Goal: Find specific page/section: Find specific page/section

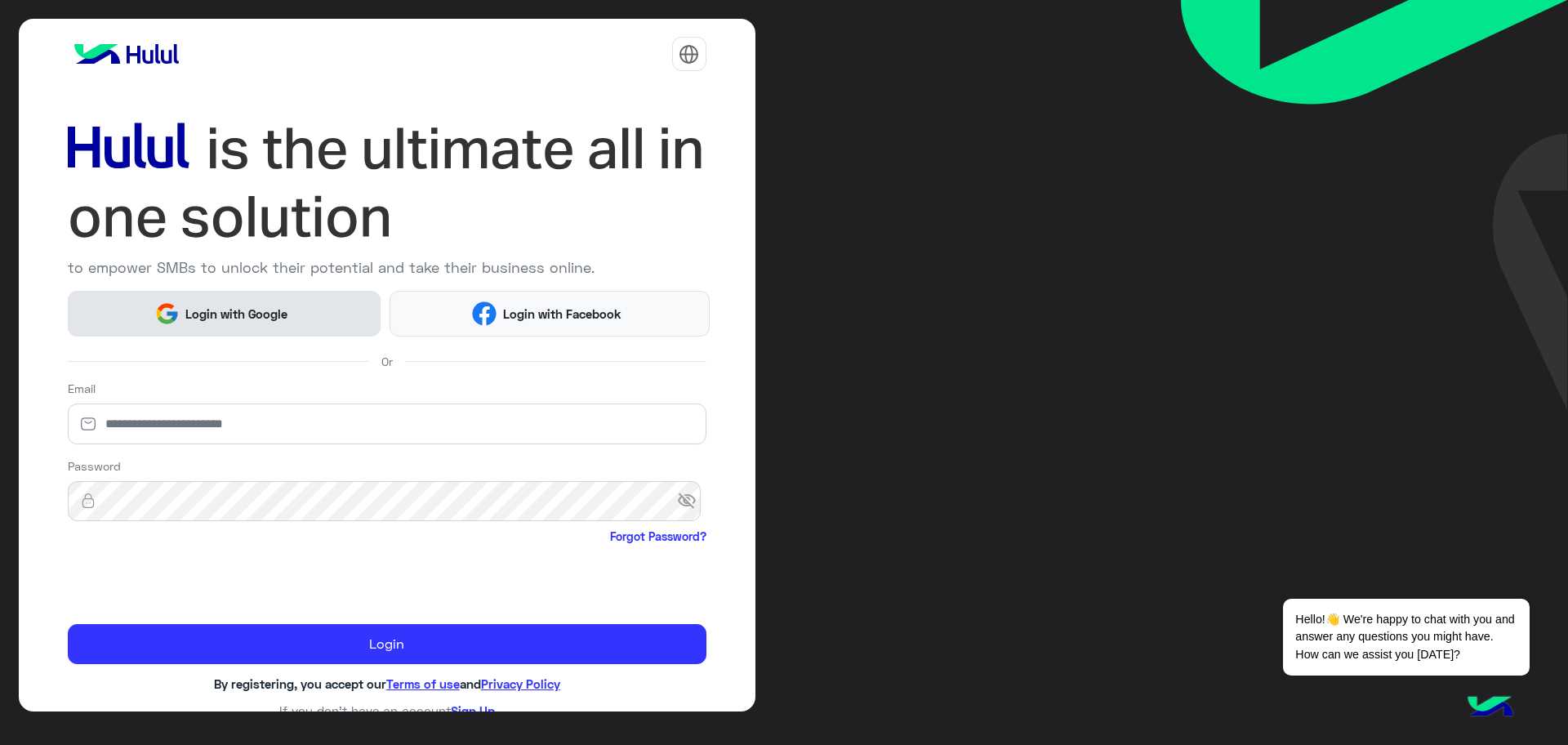
click at [222, 316] on span "Login with Google" at bounding box center [237, 313] width 115 height 19
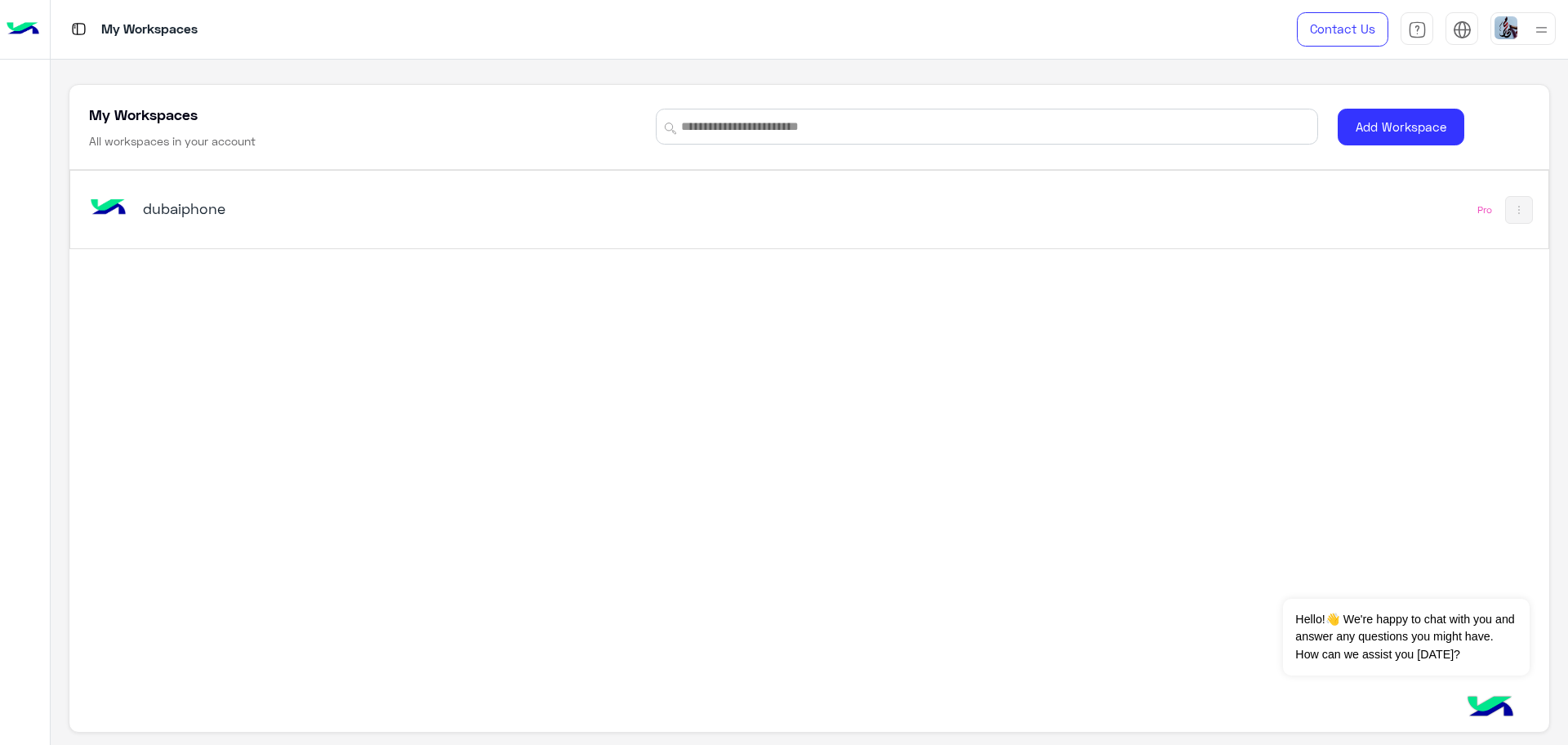
click at [214, 213] on h5 "dubaiphone" at bounding box center [403, 209] width 521 height 20
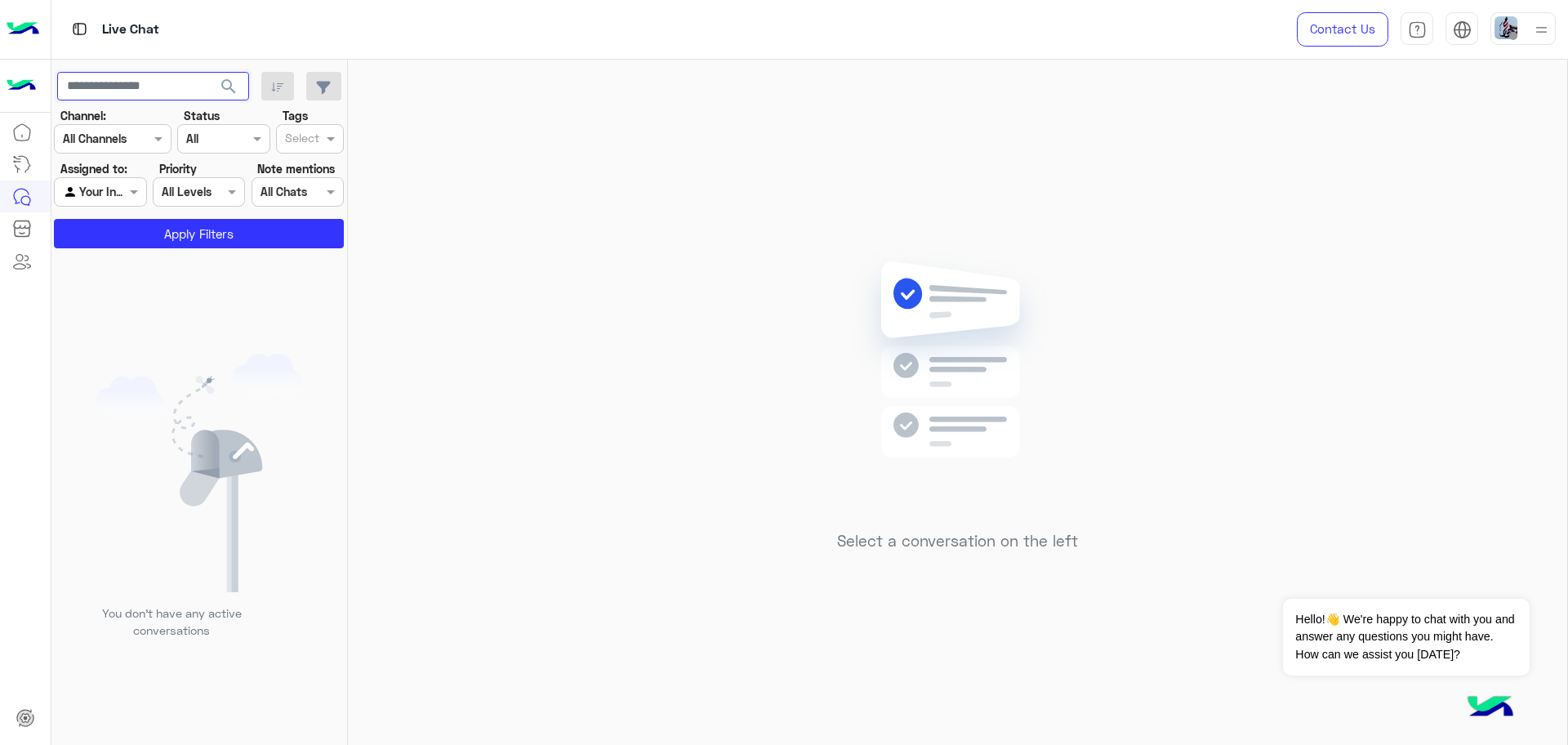
click at [161, 86] on input "text" at bounding box center [153, 86] width 192 height 29
click at [100, 191] on input "text" at bounding box center [81, 193] width 37 height 18
click at [100, 226] on b "Unassigned" at bounding box center [109, 224] width 62 height 14
click at [128, 90] on input "text" at bounding box center [153, 86] width 192 height 29
click at [167, 77] on input "text" at bounding box center [153, 86] width 192 height 29
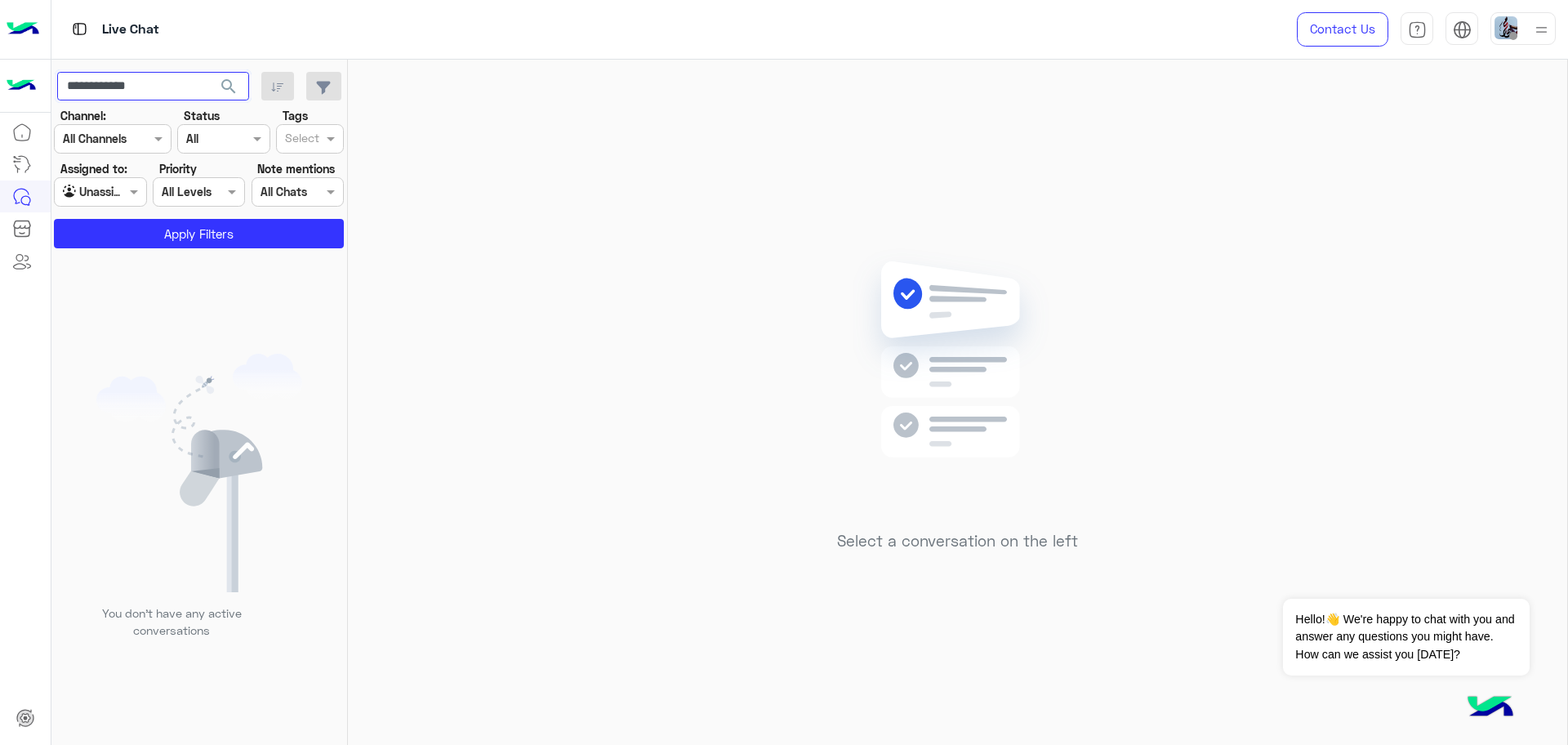
click at [209, 71] on button "search" at bounding box center [229, 89] width 40 height 35
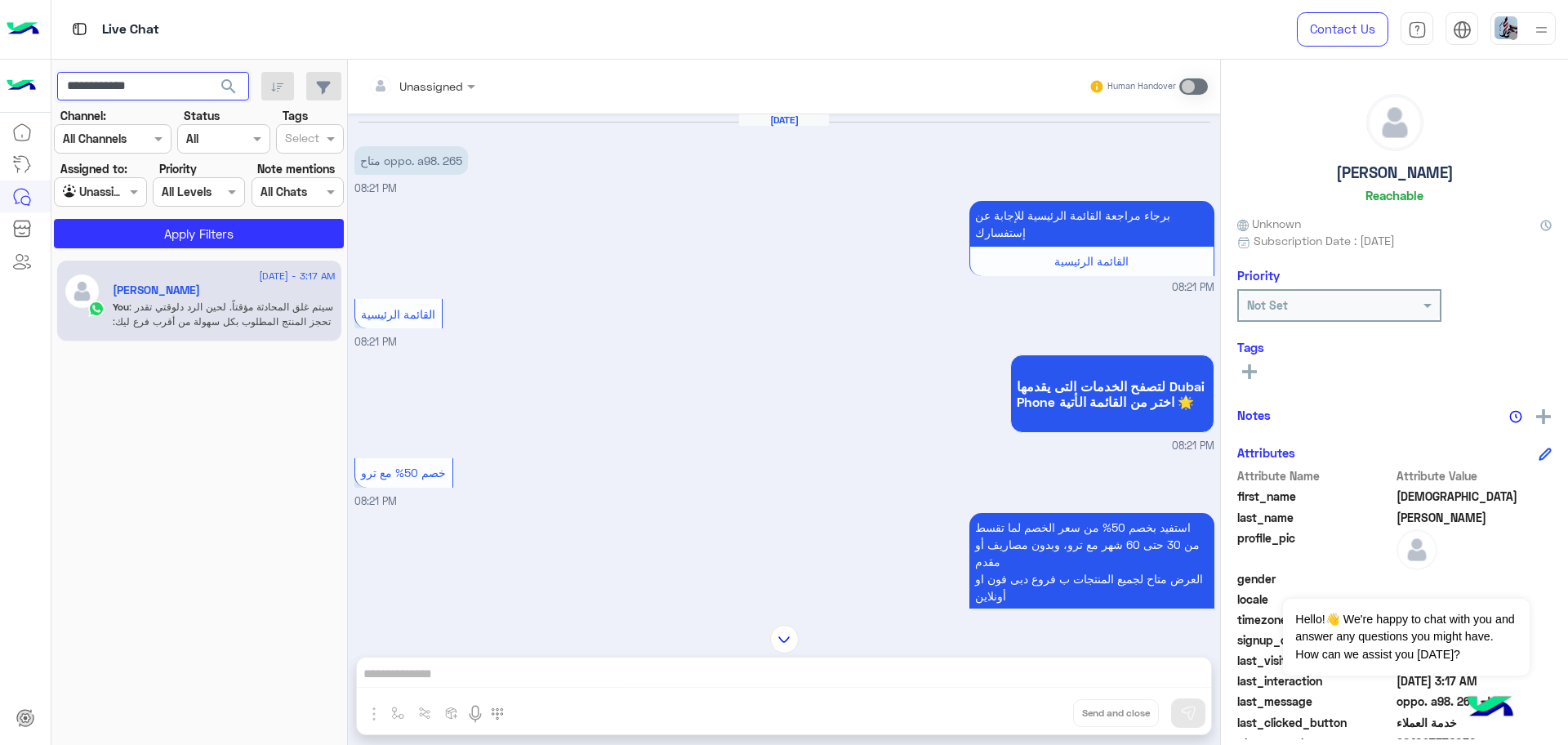
drag, startPoint x: 155, startPoint y: 82, endPoint x: 74, endPoint y: 93, distance: 81.7
click at [74, 93] on input "**********" at bounding box center [153, 86] width 192 height 29
type input "**********"
click at [209, 71] on button "search" at bounding box center [229, 89] width 40 height 35
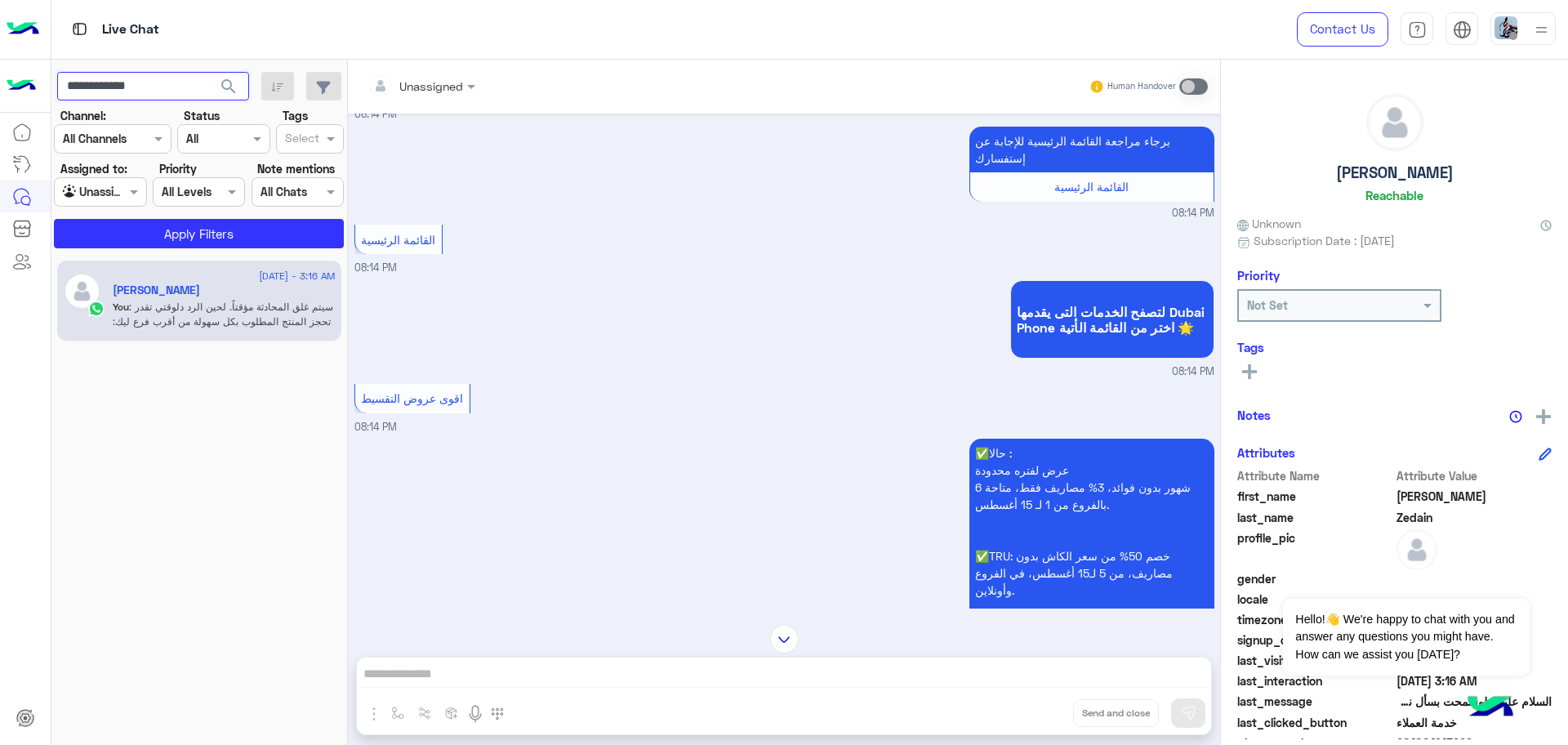
scroll to position [91, 0]
